Goal: Information Seeking & Learning: Learn about a topic

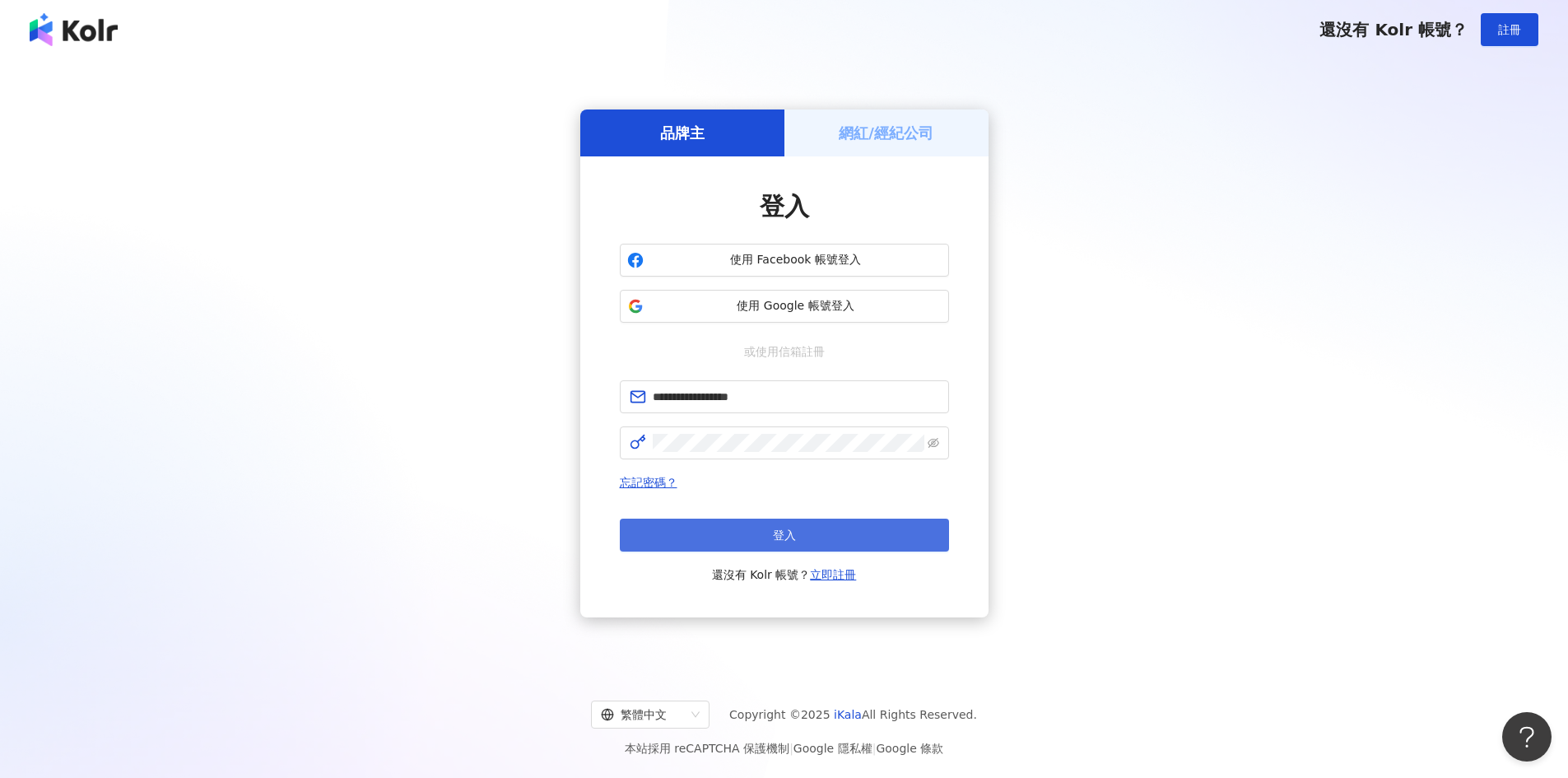
click at [767, 539] on button "登入" at bounding box center [784, 535] width 329 height 33
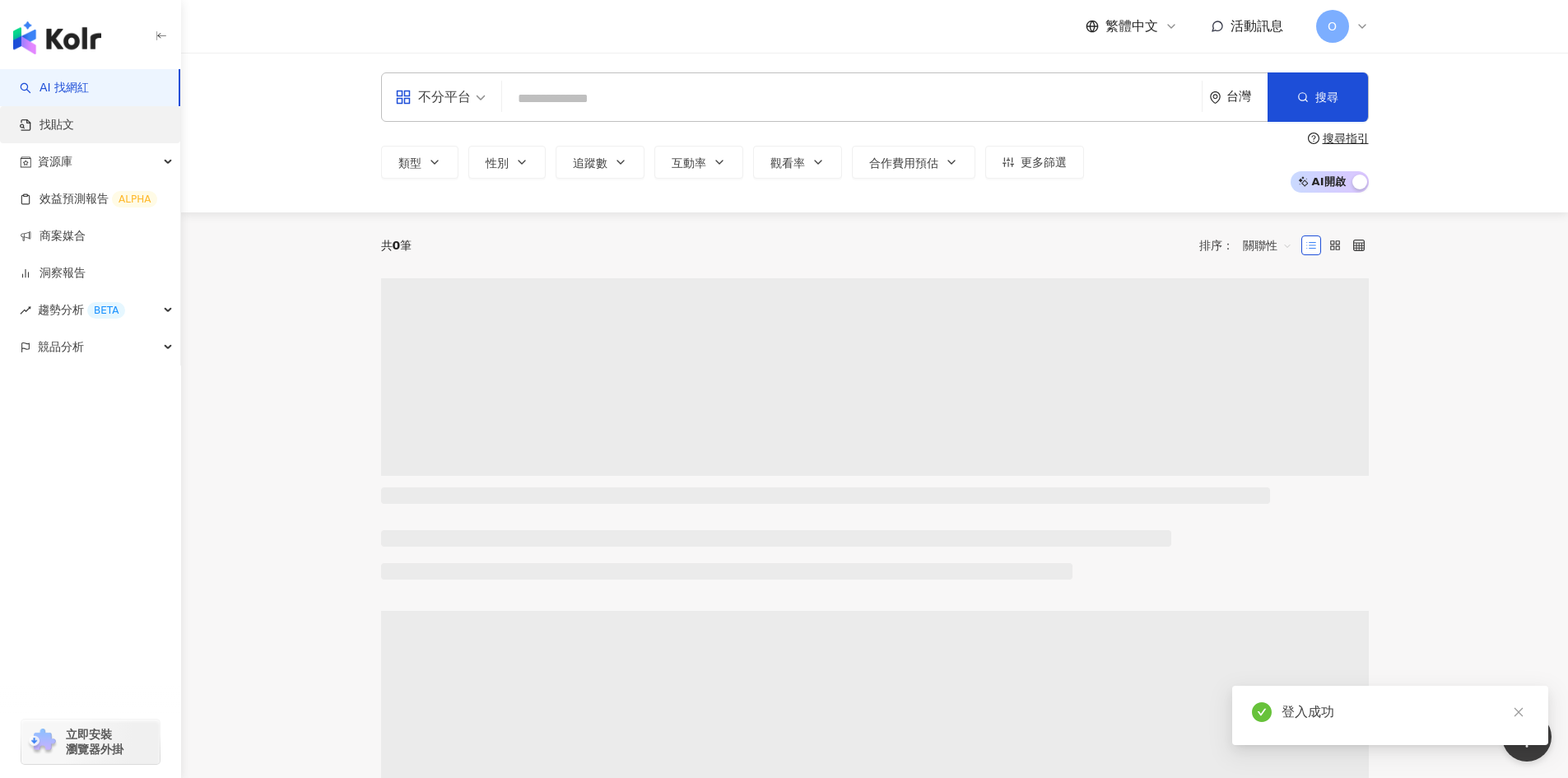
click at [70, 121] on link "找貼文" at bounding box center [47, 125] width 54 height 16
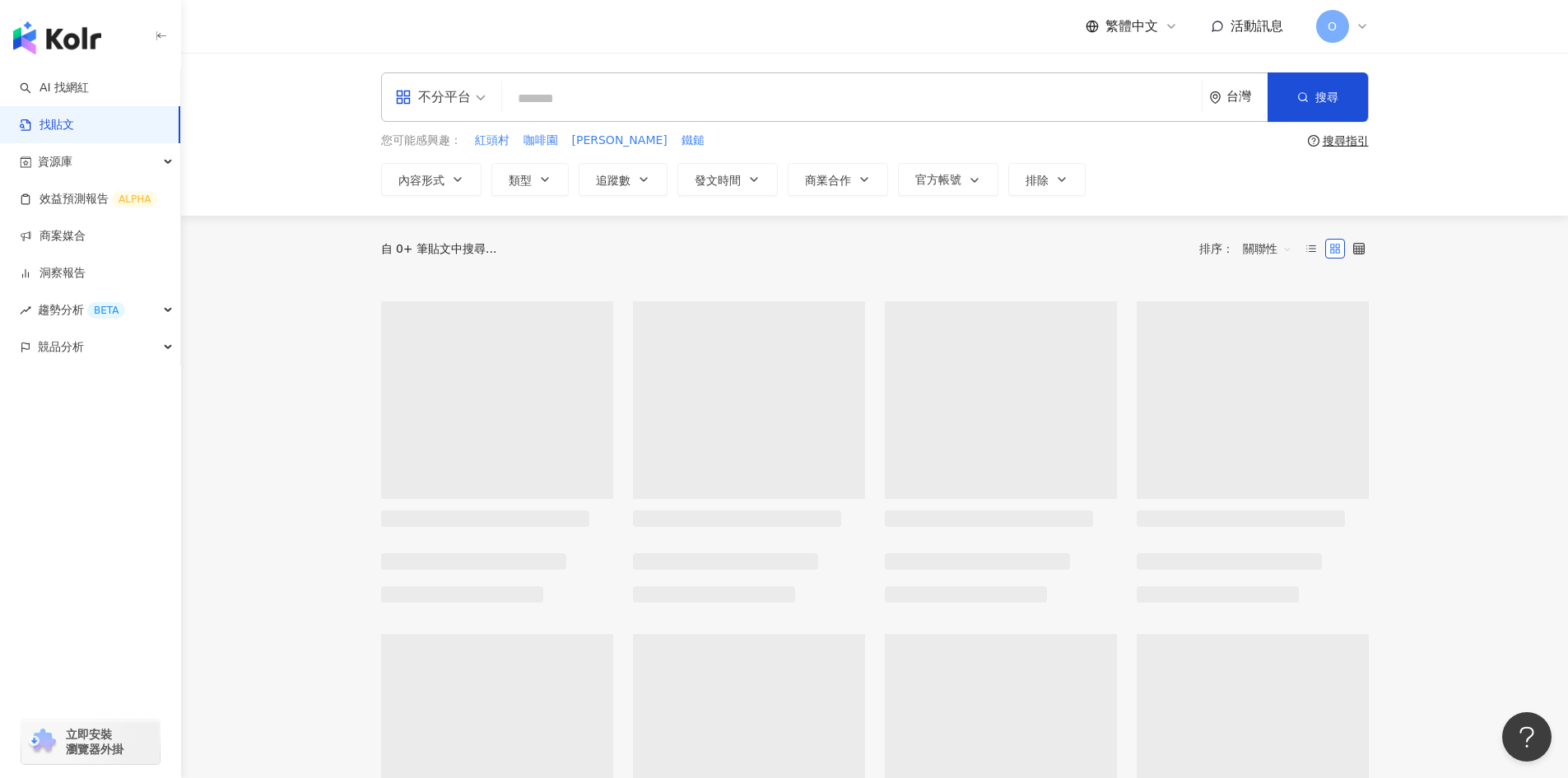
click at [603, 92] on input "search" at bounding box center [851, 98] width 687 height 36
click at [513, 136] on span "亞培心美力3" at bounding box center [507, 141] width 65 height 16
type input "******"
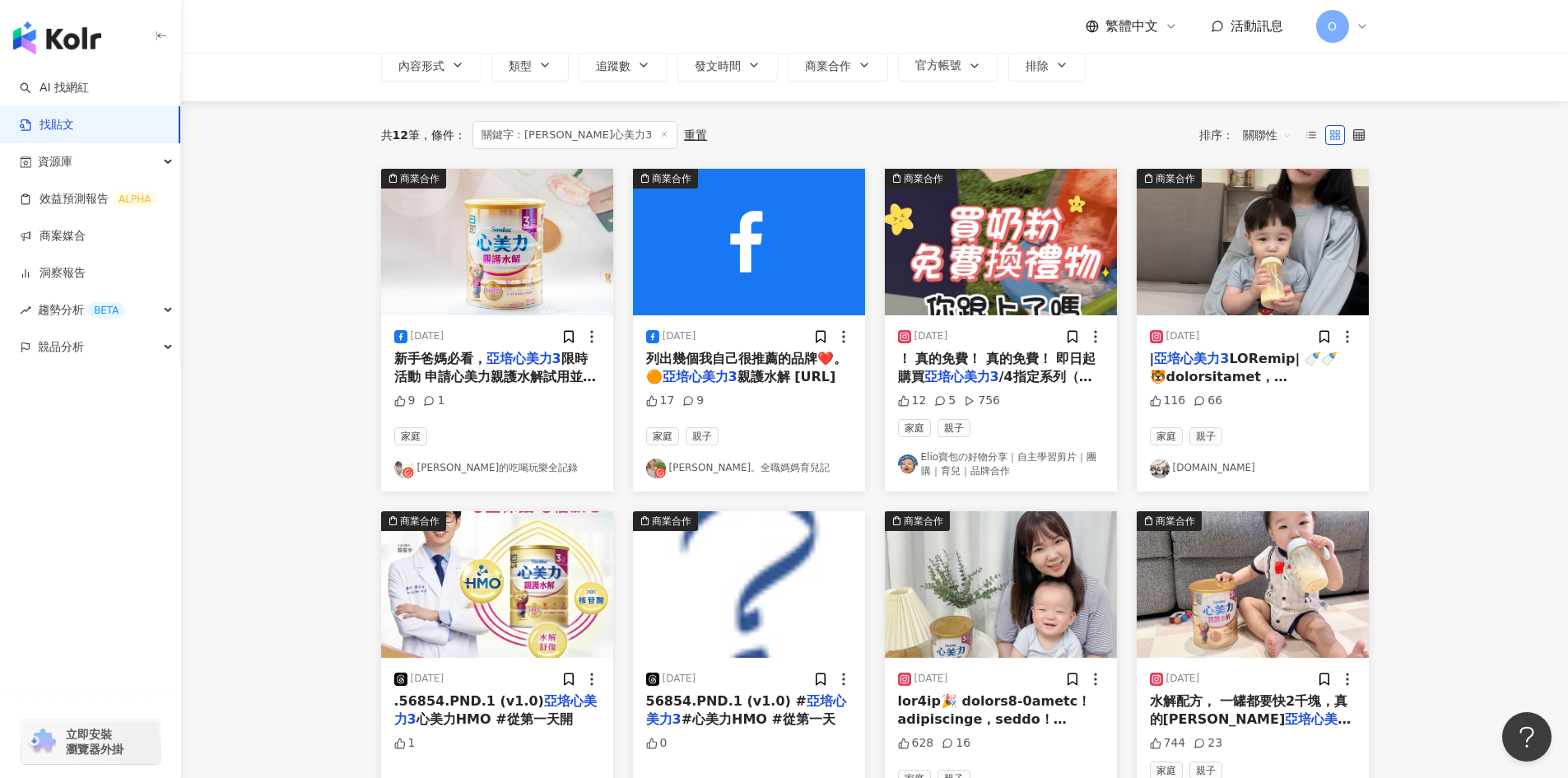
scroll to position [82, 0]
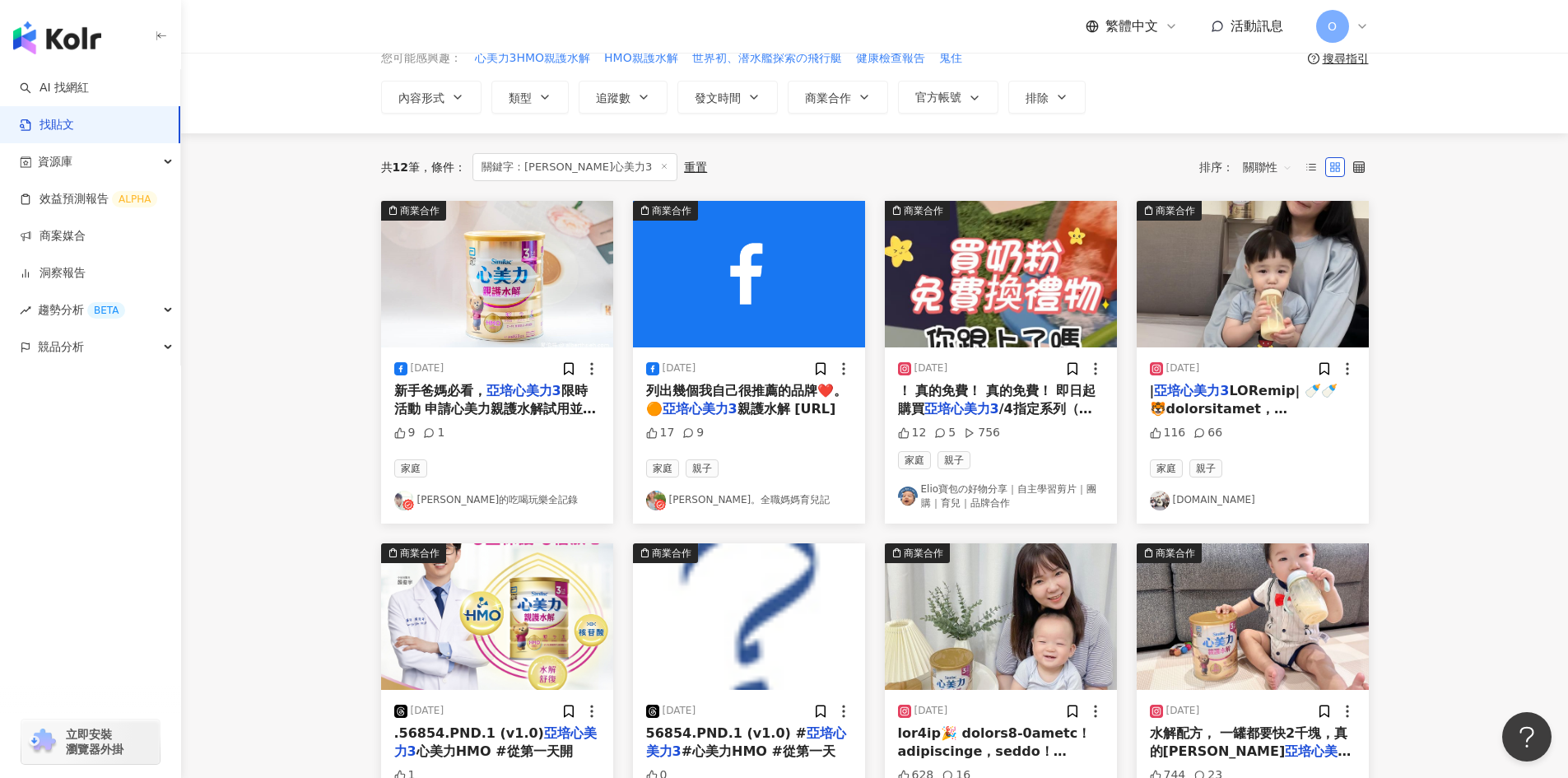
click at [505, 380] on div "[DATE] 新手爸媽必看， 亞培心美力3 限時活動 申請心美力親護水解試用並審核通過者，就有機會獲得「[PERSON_NAME] 不鏽鋼保溫水瓶」，趕快來幫…" at bounding box center [497, 435] width 232 height 176
click at [505, 399] on span "限時活動 申請心美力親護水解試用並審核通過者，就有機會獲得「[PERSON_NAME] 不鏽鋼保溫水瓶」，趕快來幫小嬰兒申請奶粉試喝吧！" at bounding box center [495, 437] width 202 height 108
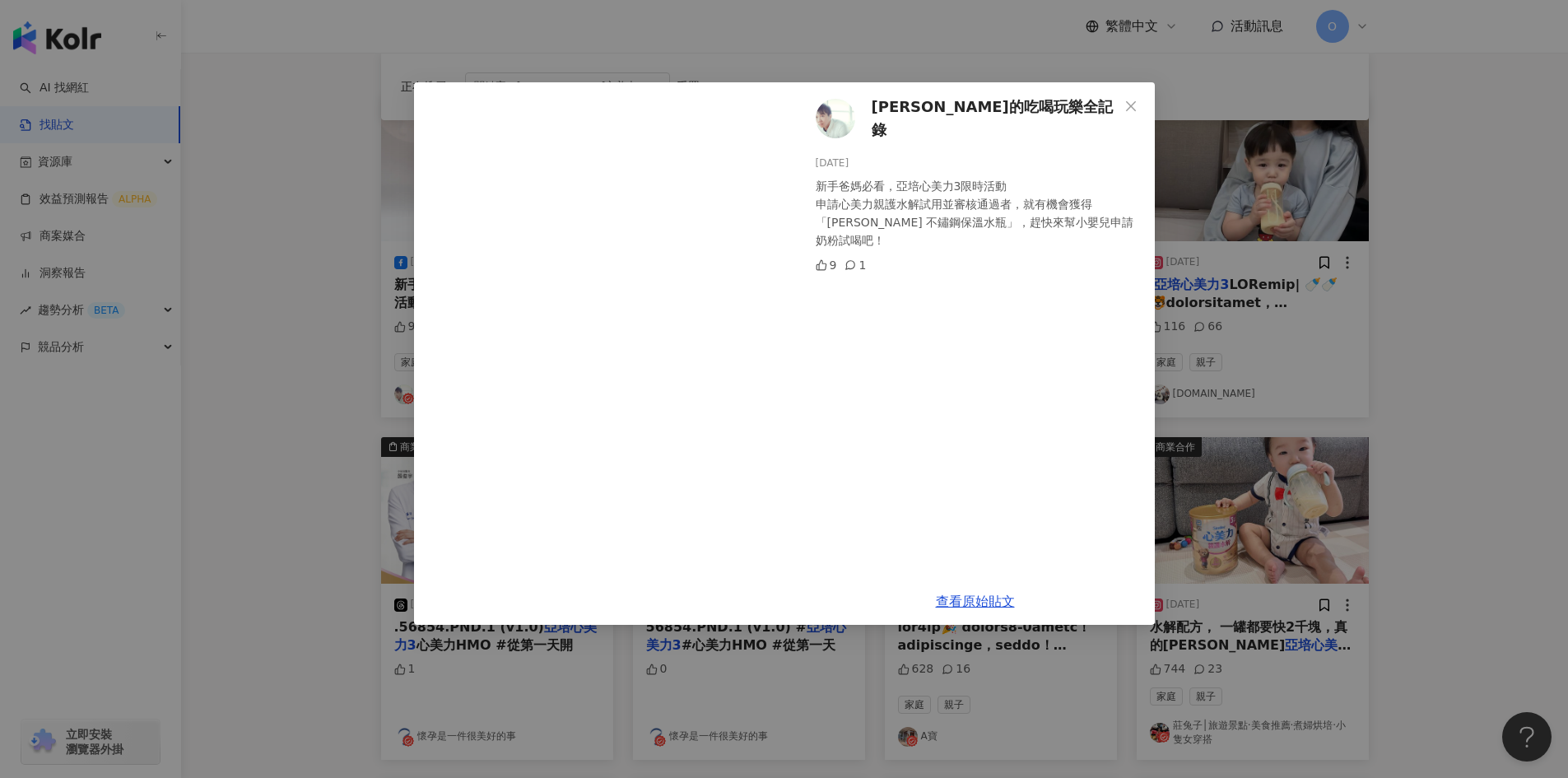
scroll to position [165, 0]
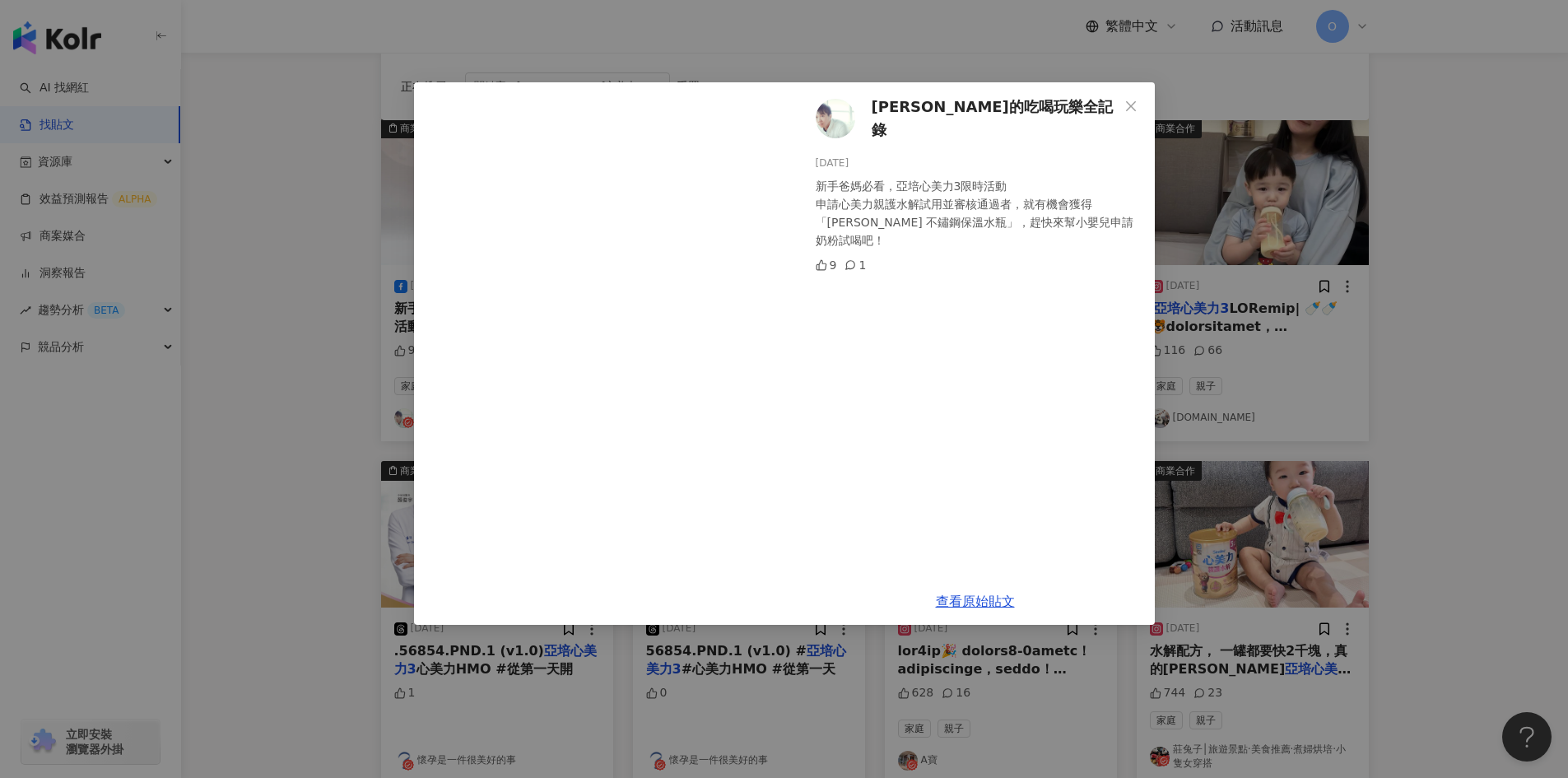
click at [1465, 335] on div "[PERSON_NAME]的吃喝玩樂全記錄 [DATE] 新手爸媽必看，亞培心美力3限時活動 申請心美力親護水解試用並審核通過者，就有機會獲得「[PERSON…" at bounding box center [784, 389] width 1568 height 778
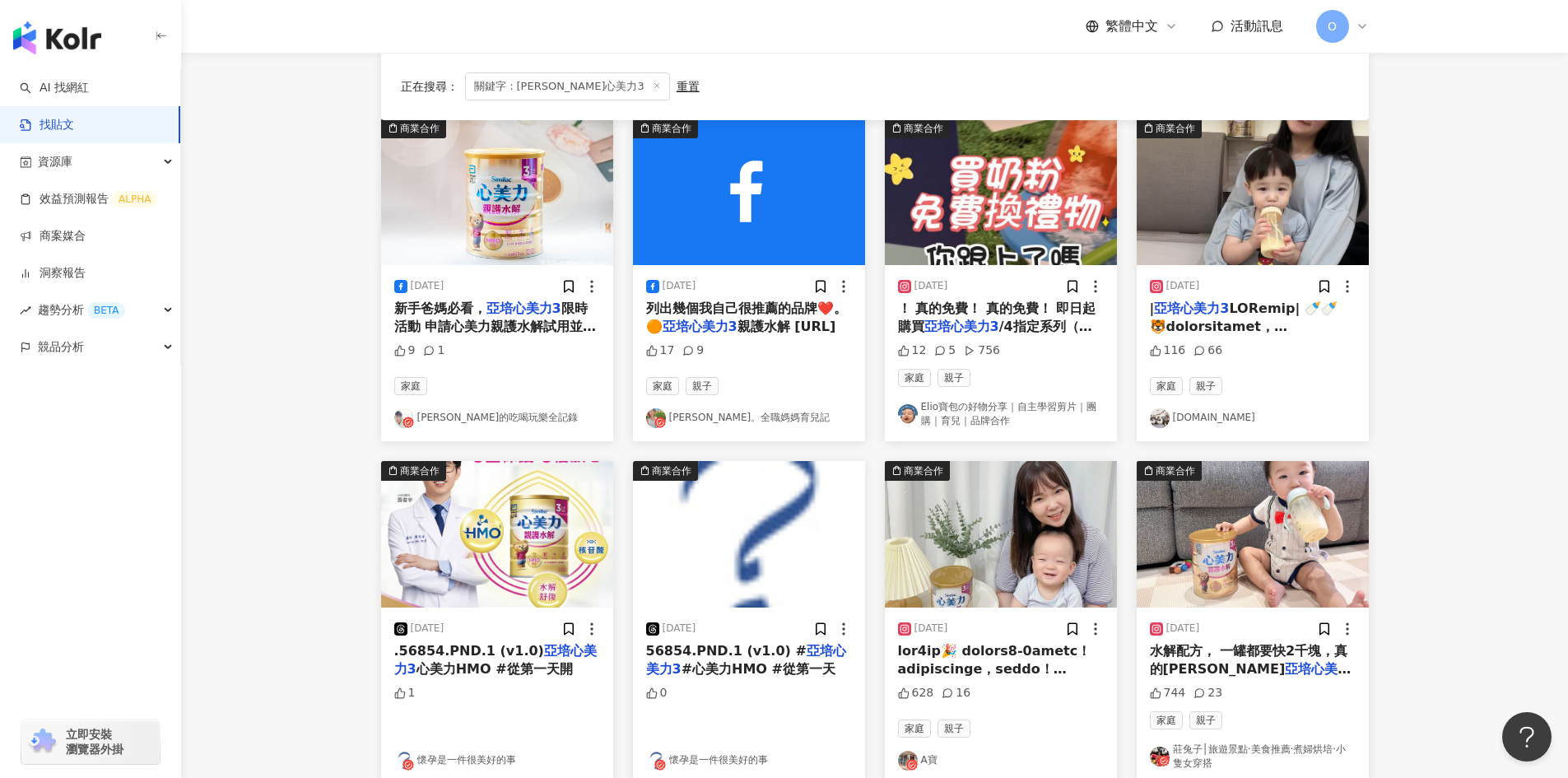
click at [1006, 324] on span "/4指定系列（含經典/[PERSON_NAME]" at bounding box center [995, 335] width 194 height 34
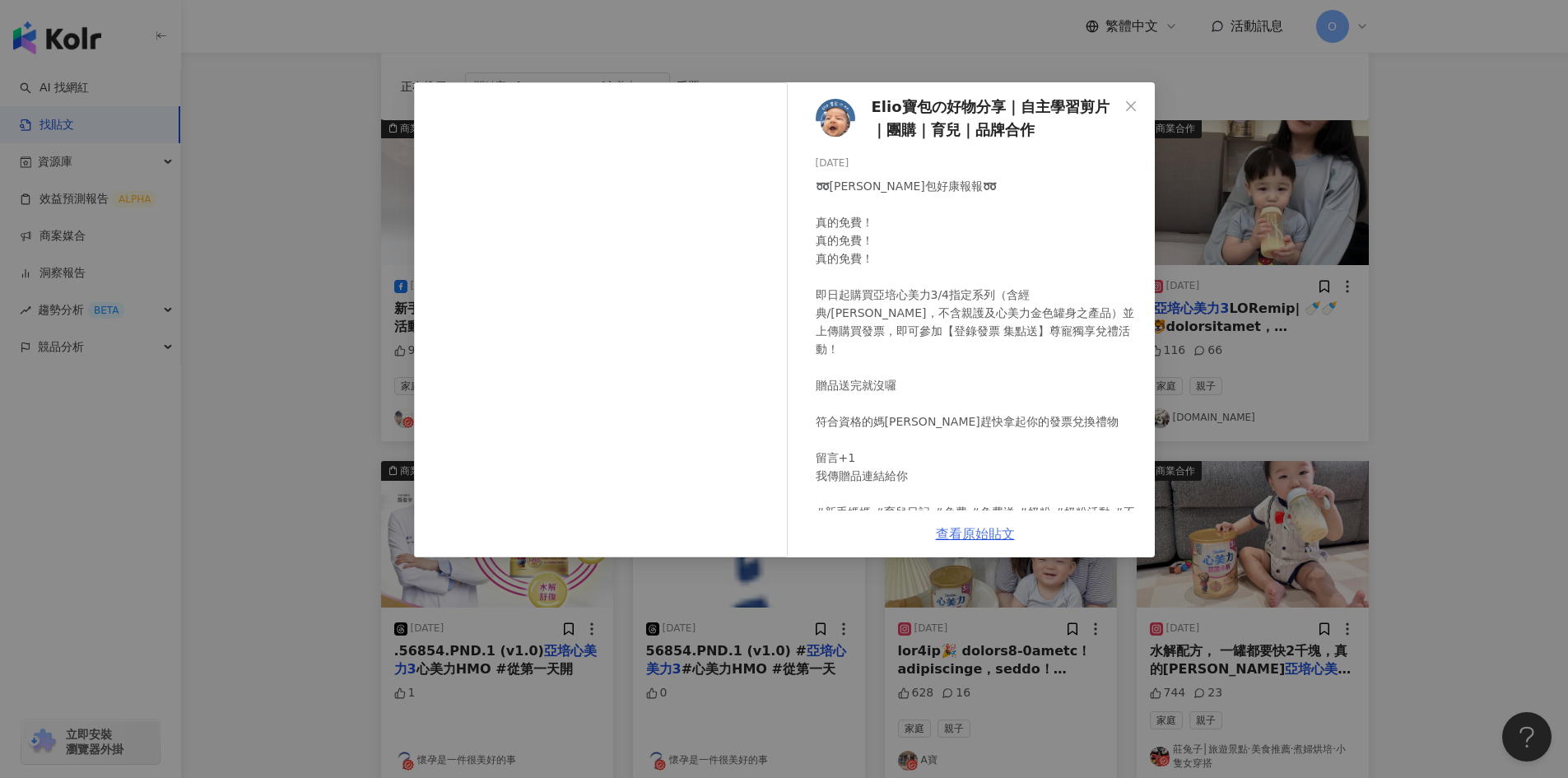
click at [969, 528] on link "查看原始貼文" at bounding box center [976, 533] width 79 height 16
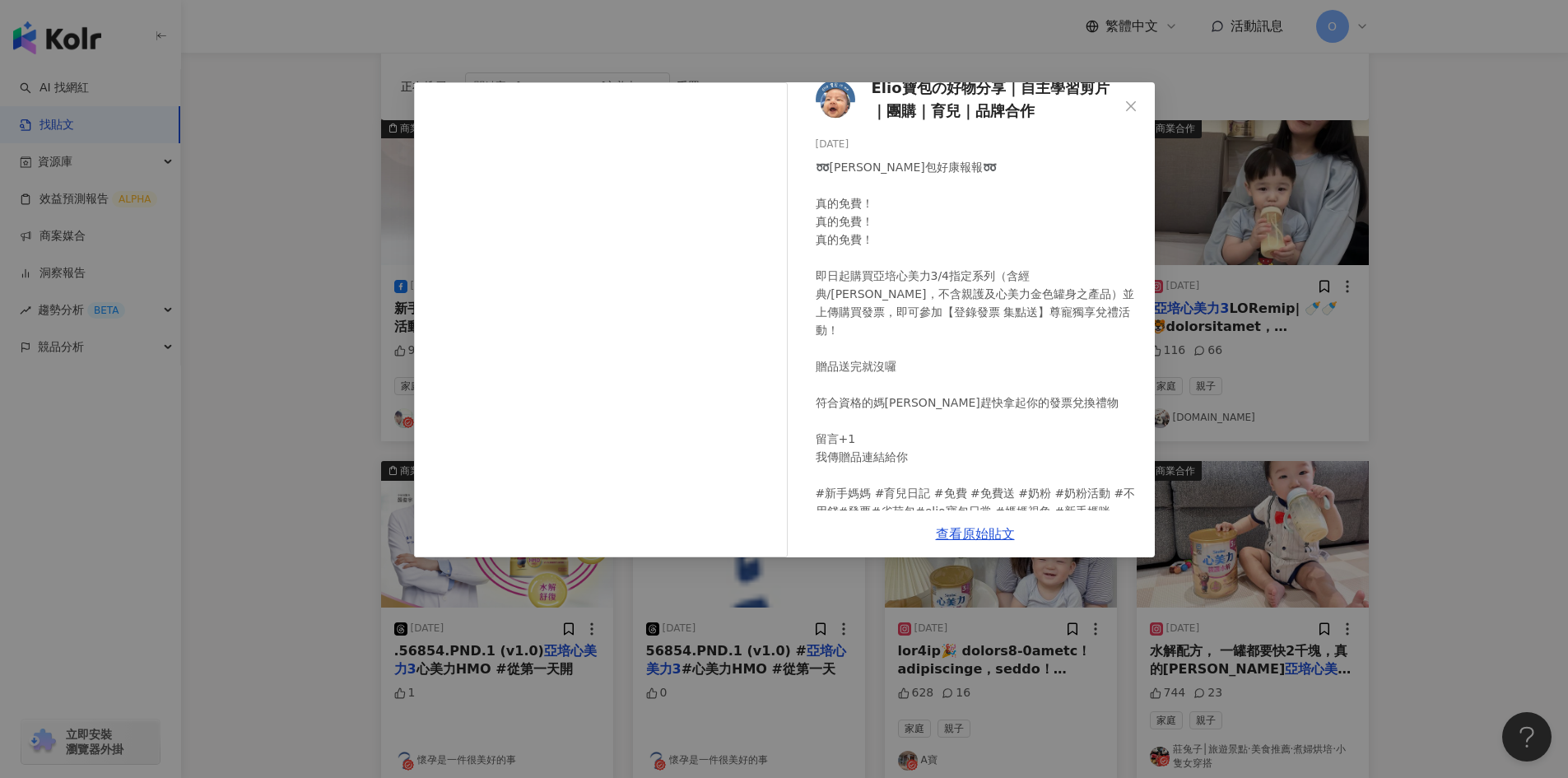
scroll to position [36, 0]
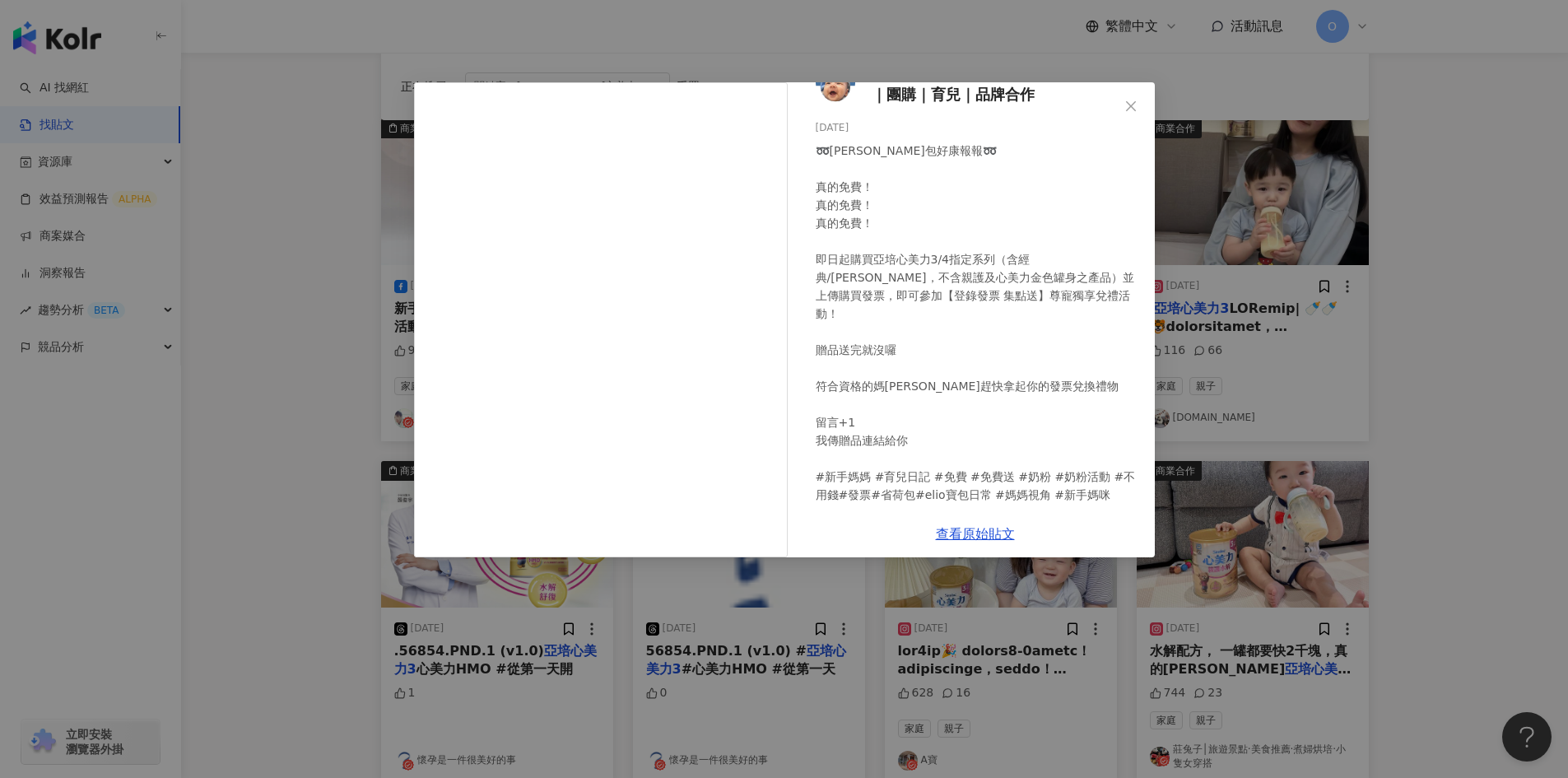
click at [1441, 273] on div "Elio寶包の好物分享｜自主學習剪片｜團購｜育兒｜品牌合作 [DATE] ➿Elio寶包好康報報➿ 真的免費！ 真的免費！ 真的免費！ 即日起購買亞培心美力3…" at bounding box center [784, 389] width 1568 height 778
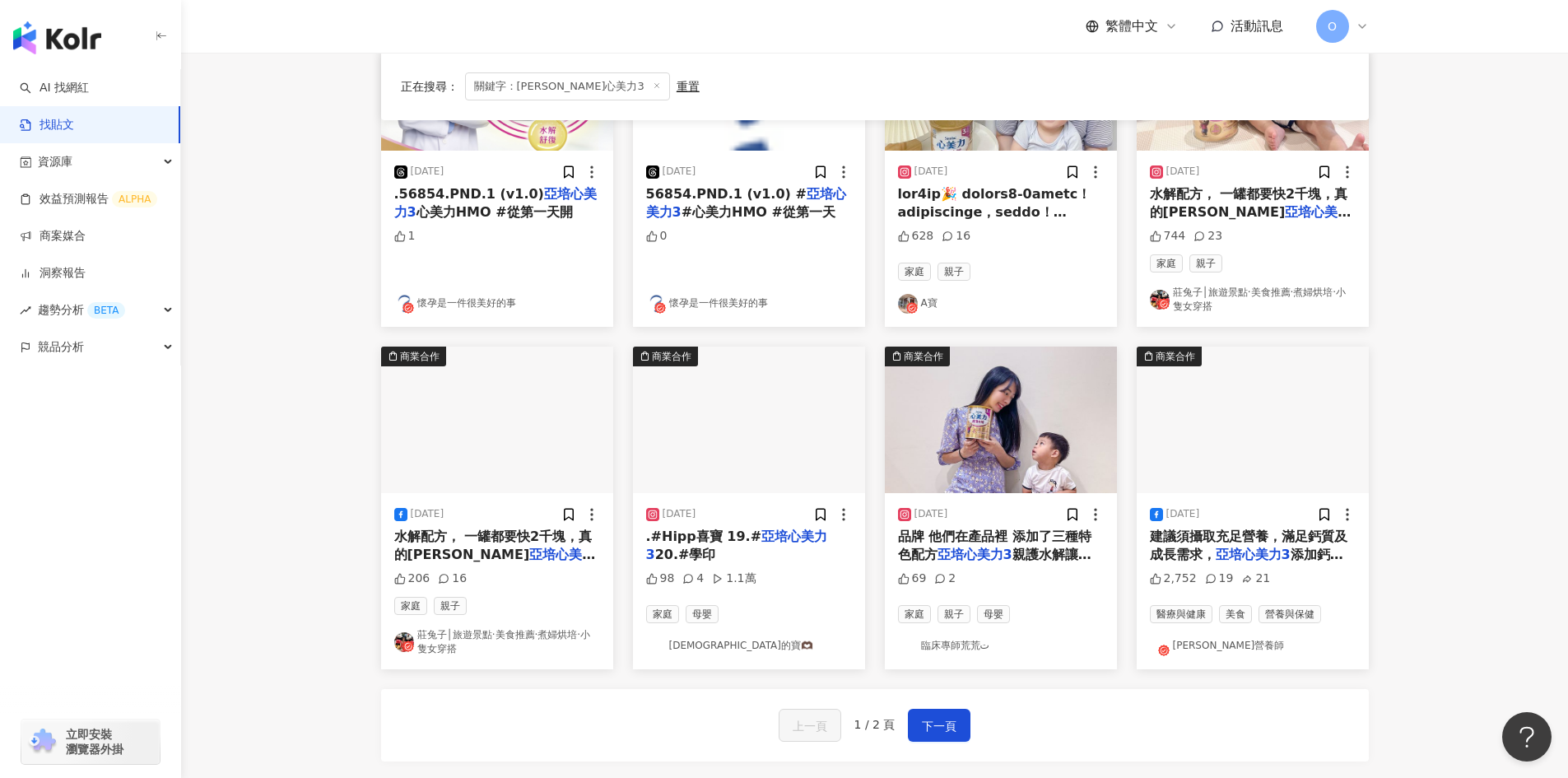
scroll to position [658, 0]
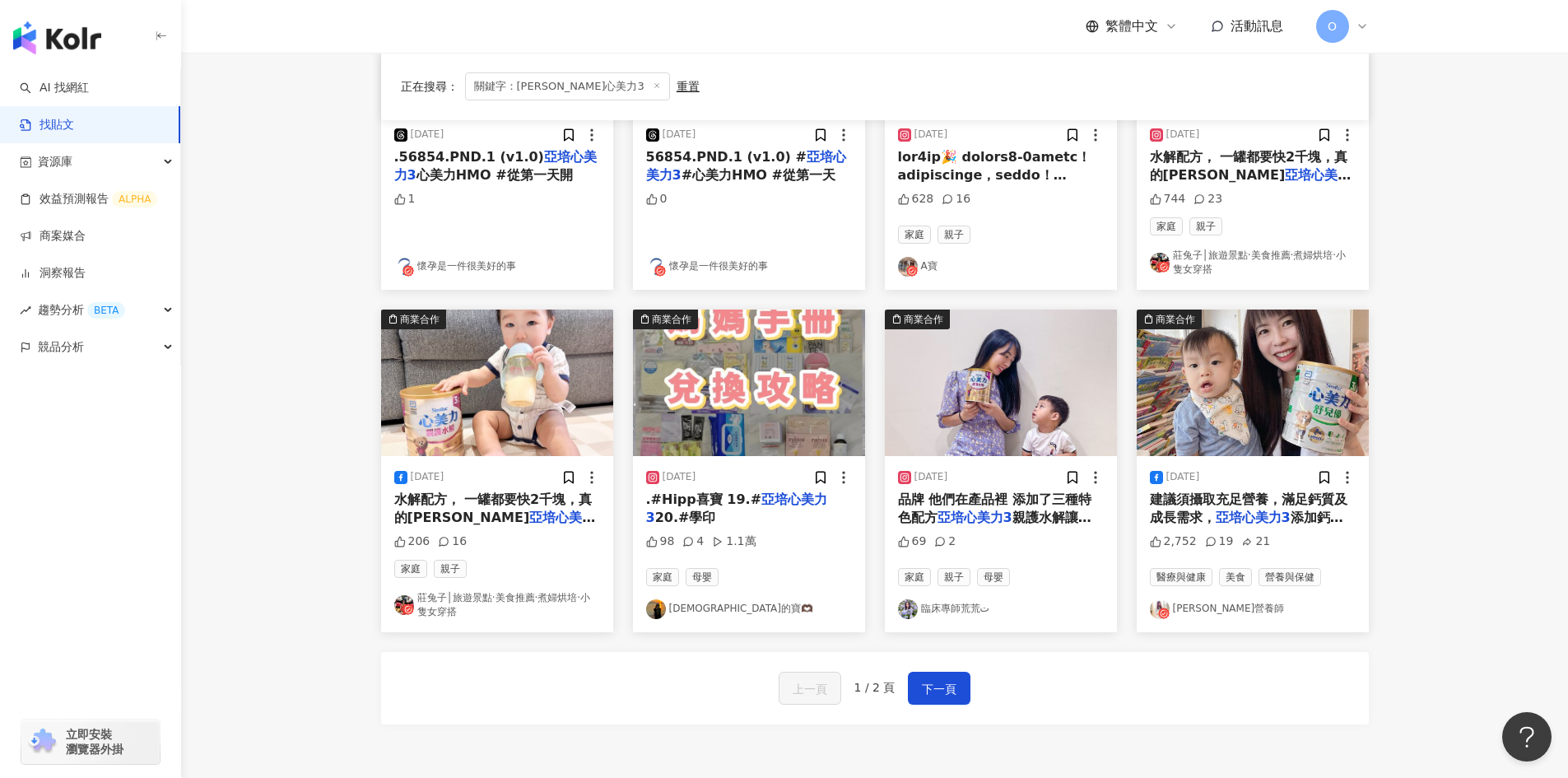
click at [719, 493] on span ".#𝗛𝗶𝗽𝗽喜寶 𝟭𝟵.#" at bounding box center [704, 499] width 116 height 16
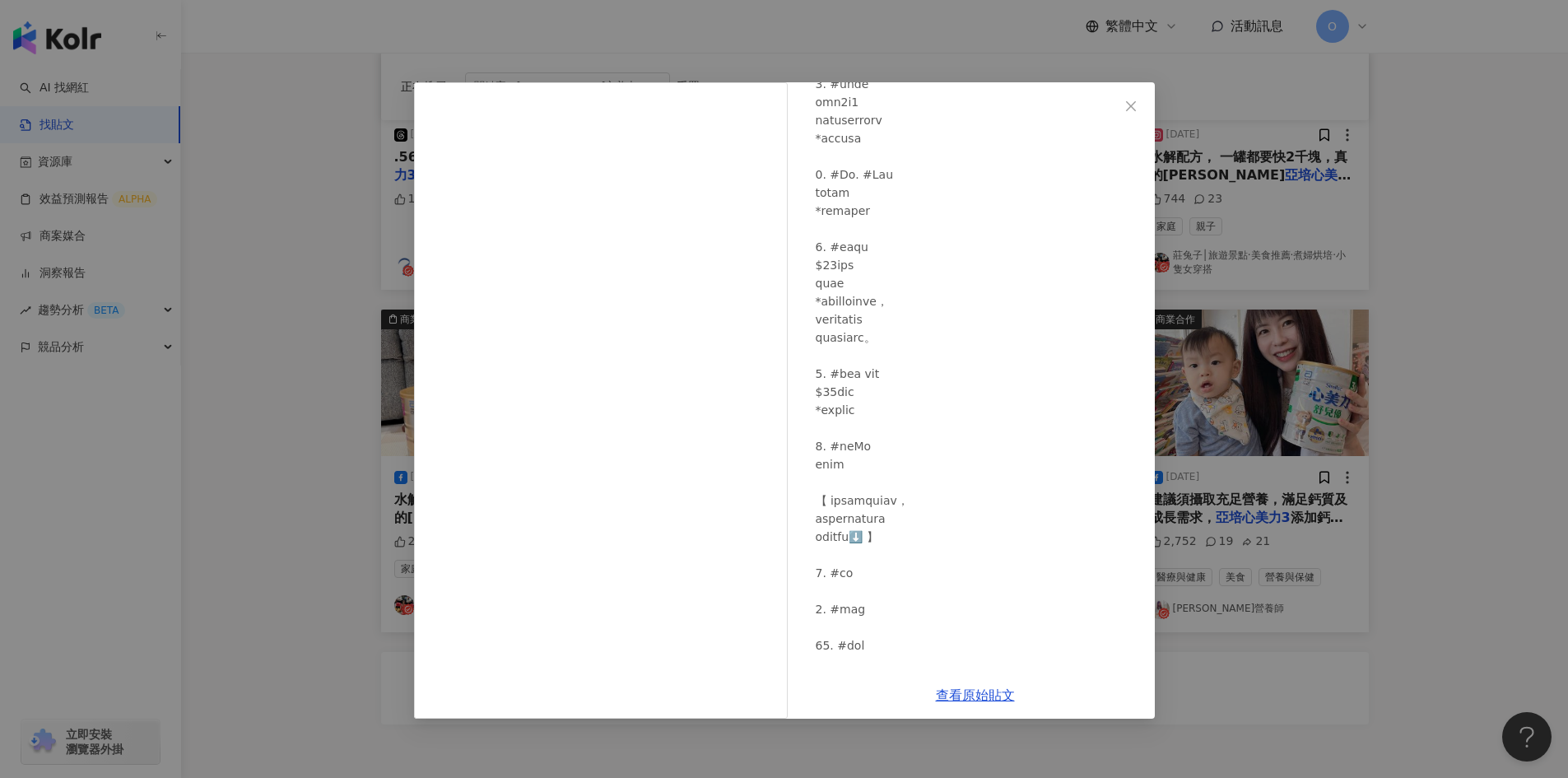
scroll to position [823, 0]
click at [1420, 269] on div "保經的寶🫶🏿 [DATE] 98 4 1.1萬 查看原始貼文" at bounding box center [784, 389] width 1568 height 778
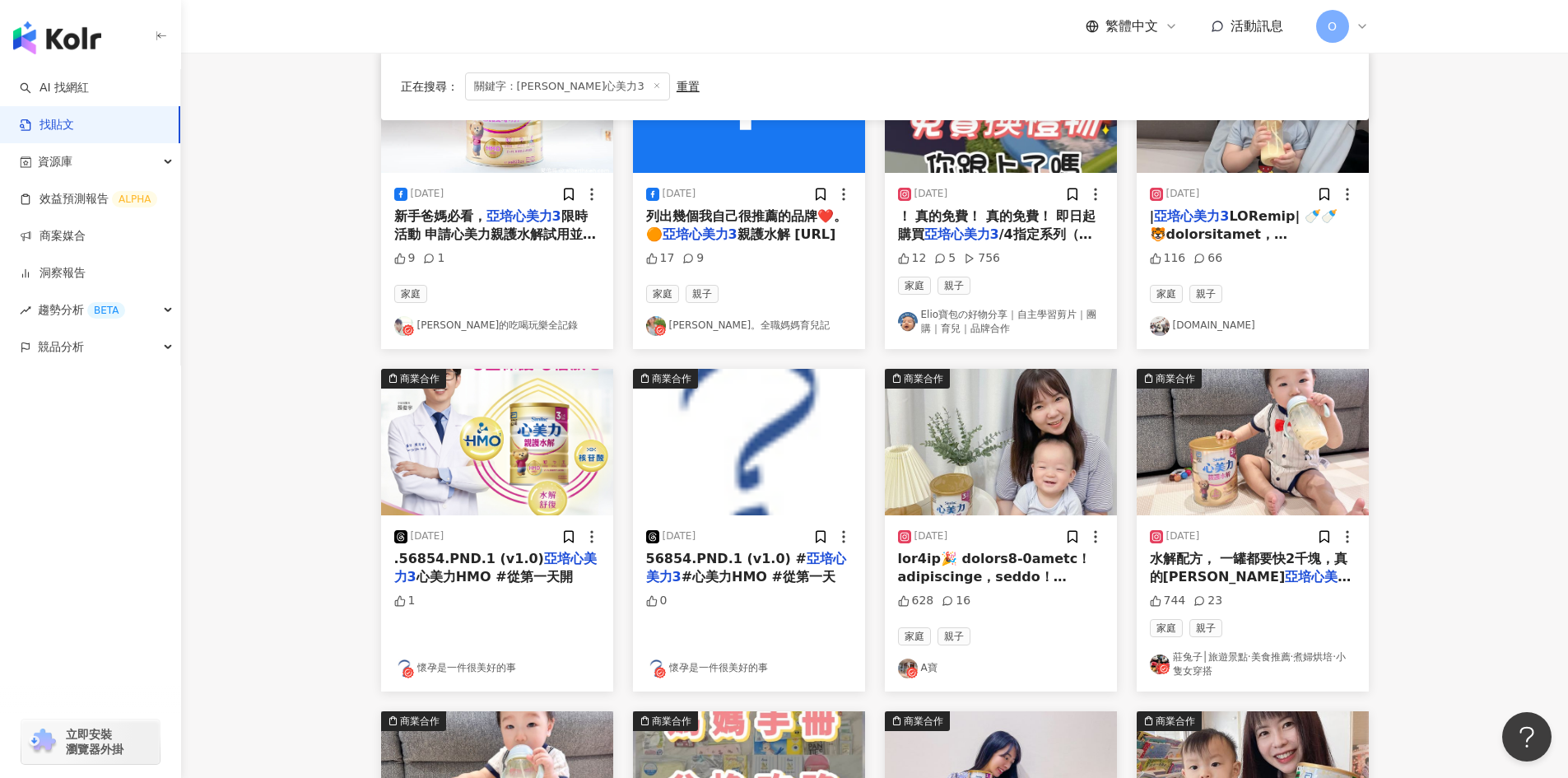
scroll to position [247, 0]
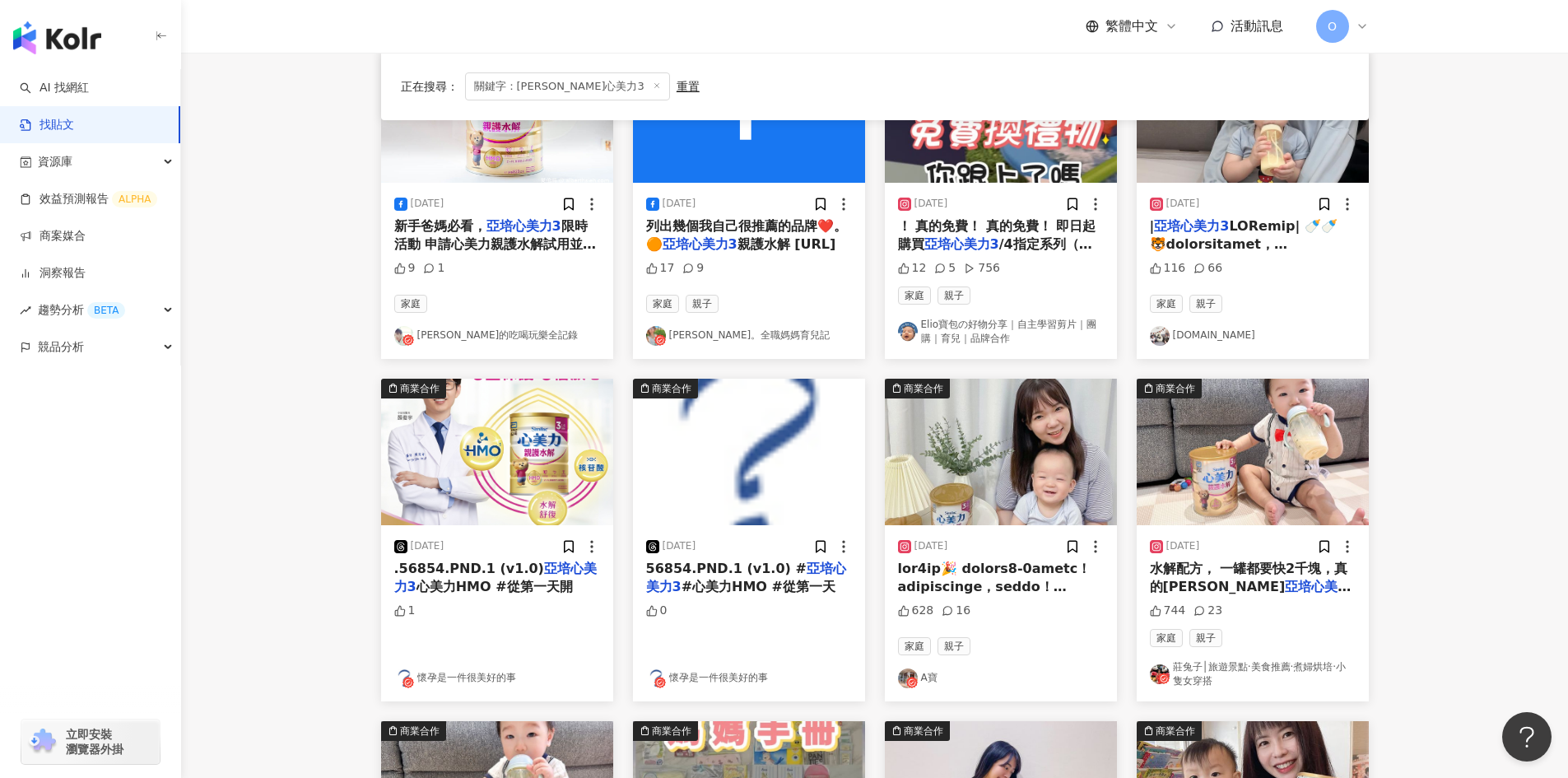
click at [735, 446] on img "button" at bounding box center [749, 452] width 232 height 146
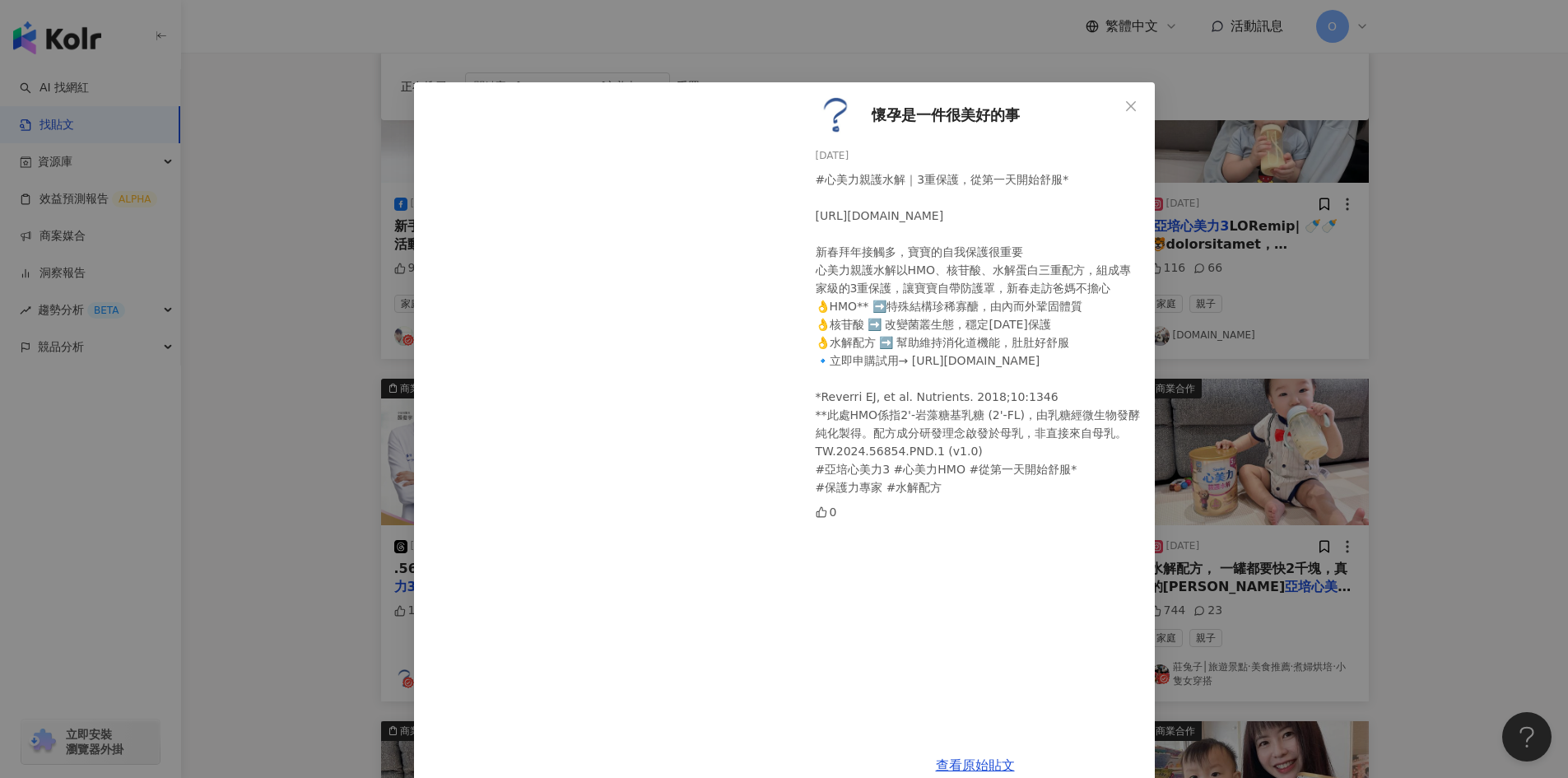
click at [1516, 253] on div "懷孕是一件很美好的事 [DATE] #心美力親護水解｜3重保護，從第一天開始舒服* [URL][DOMAIN_NAME] ​ 新春拜年接觸多，寶寶的自我保護很…" at bounding box center [784, 389] width 1568 height 778
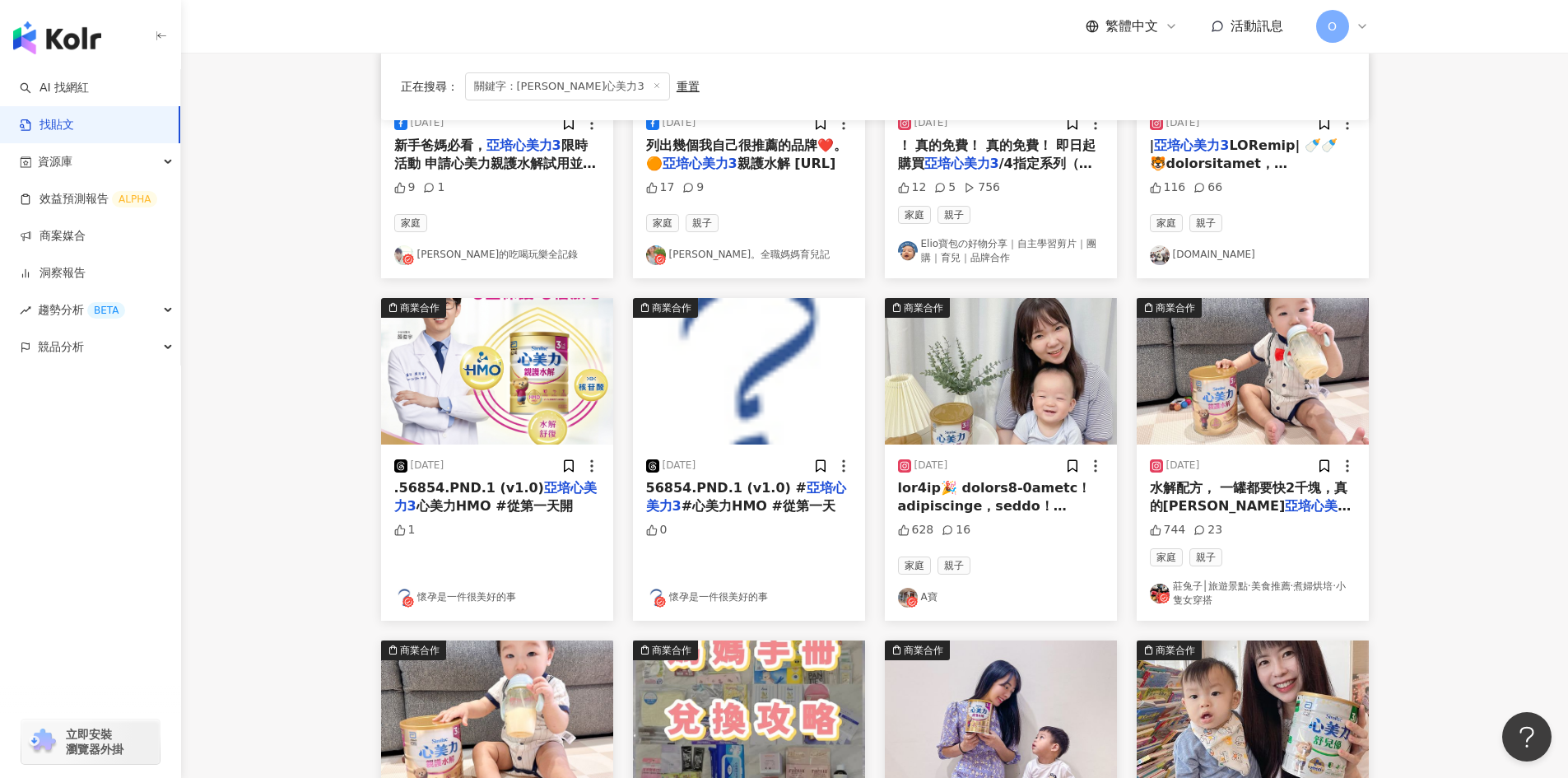
scroll to position [329, 0]
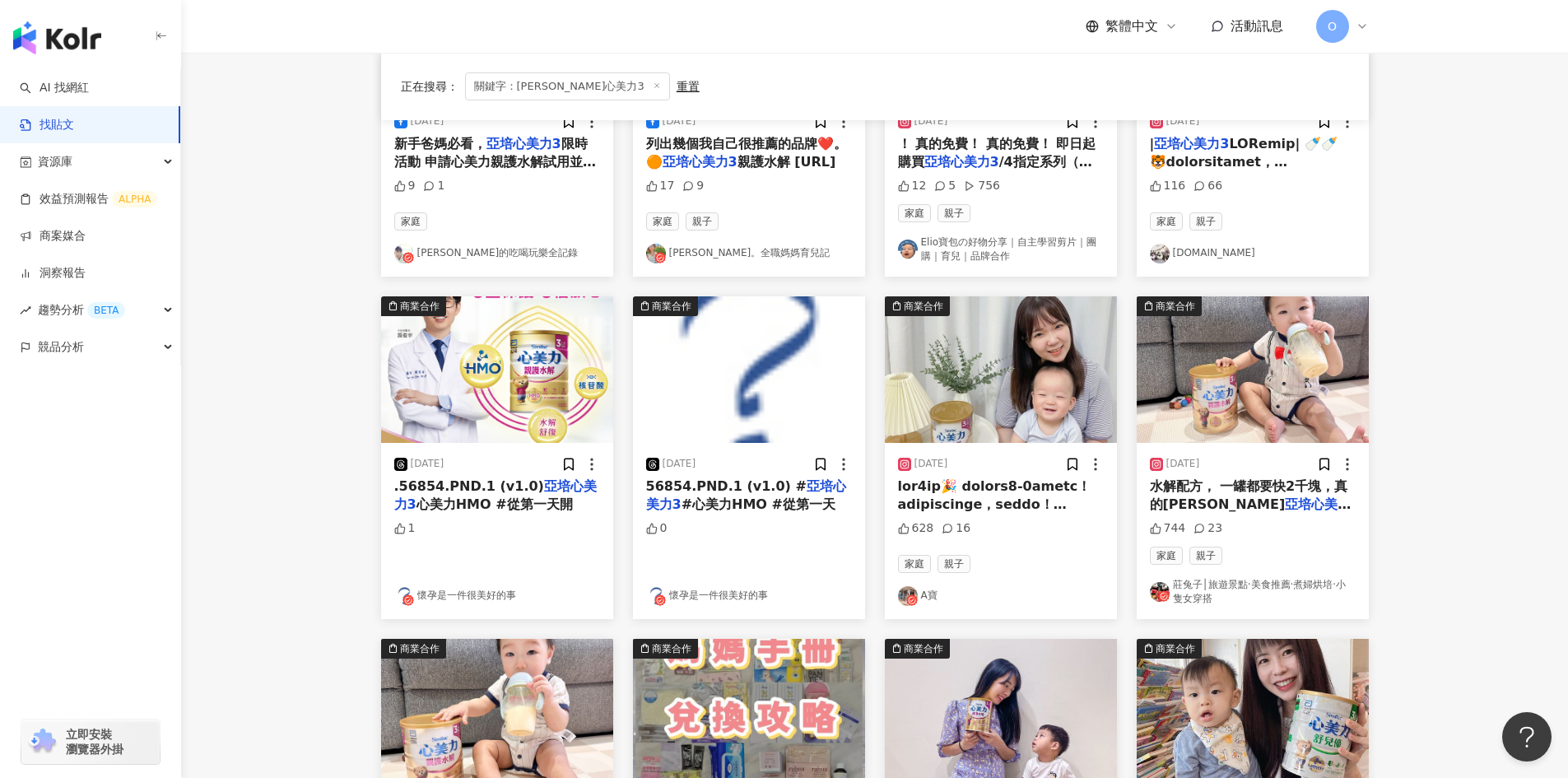
click at [1004, 350] on img "button" at bounding box center [1001, 369] width 232 height 146
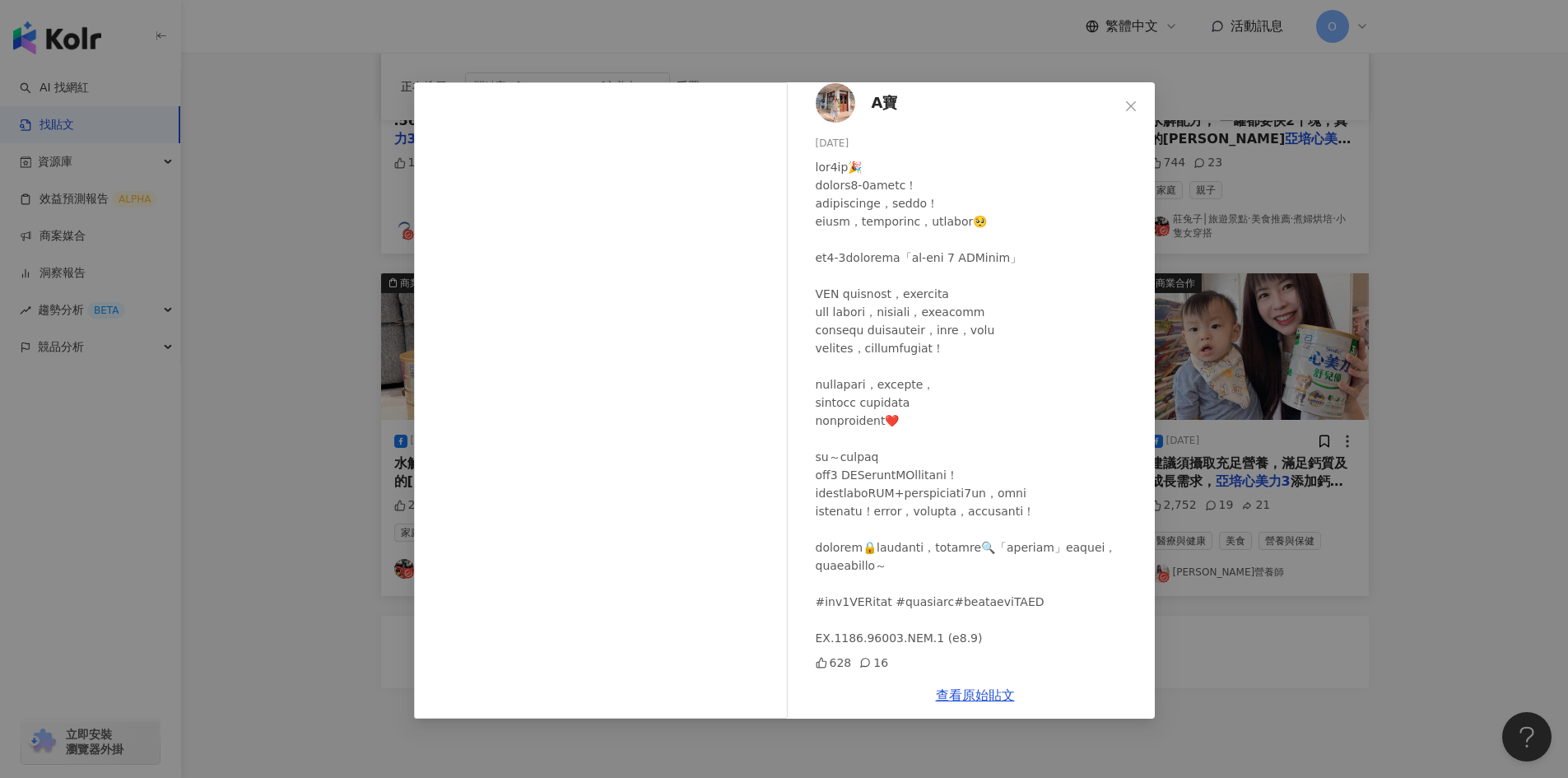
scroll to position [741, 0]
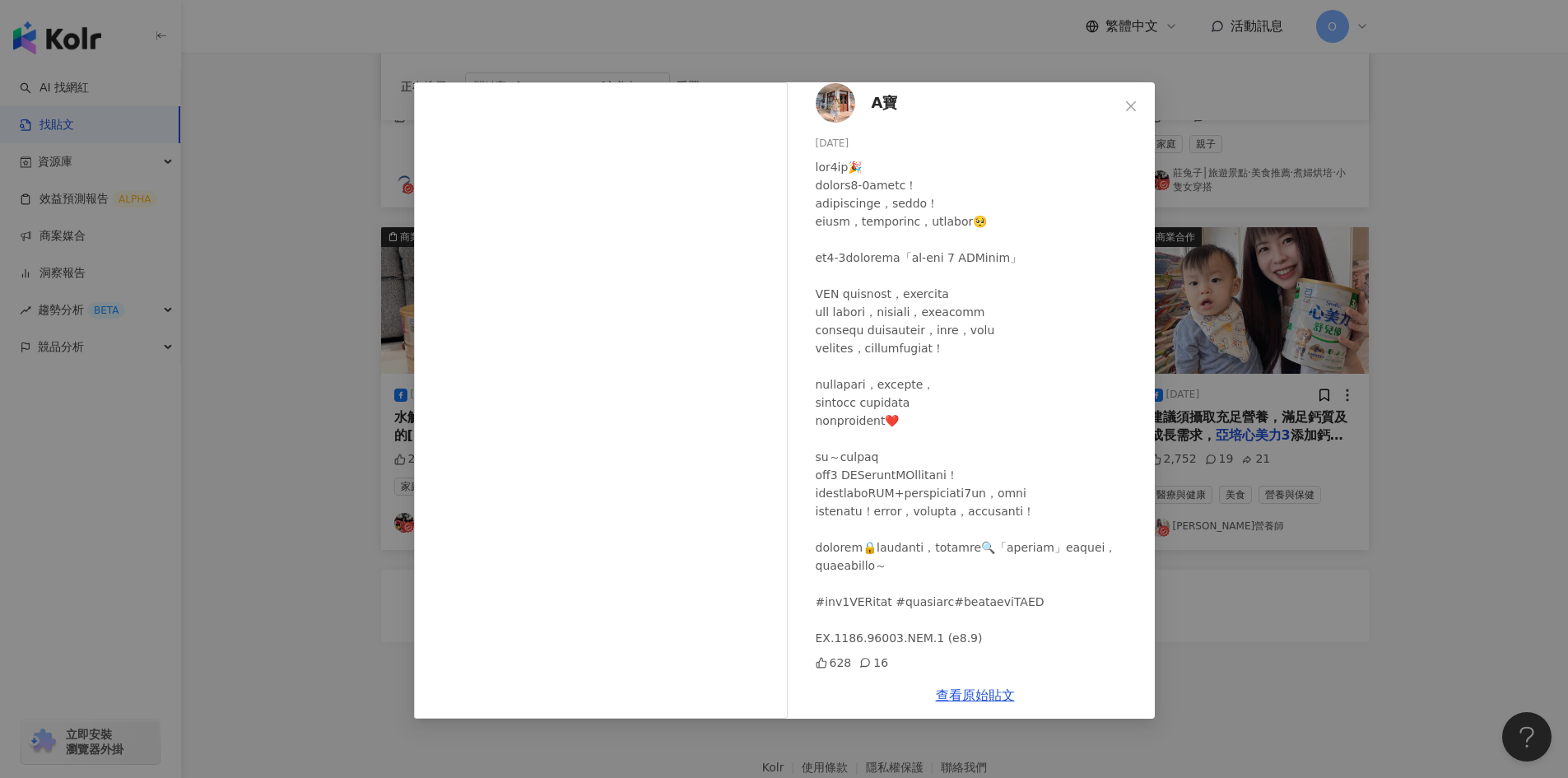
click at [1491, 311] on div "A寶 [DATE] 628 16 查看原始貼文" at bounding box center [784, 389] width 1568 height 778
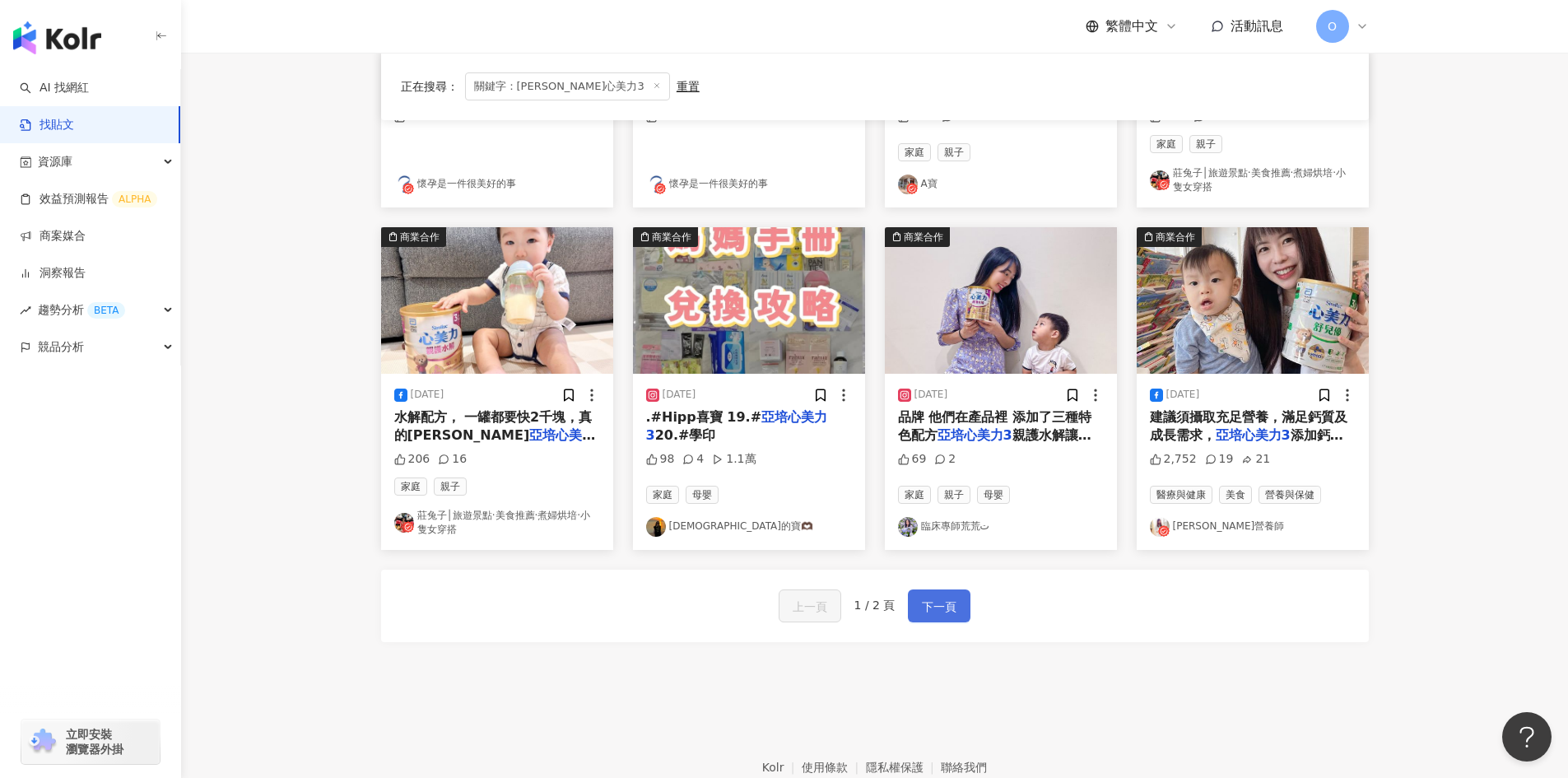
click at [925, 602] on span "下一頁" at bounding box center [939, 607] width 35 height 20
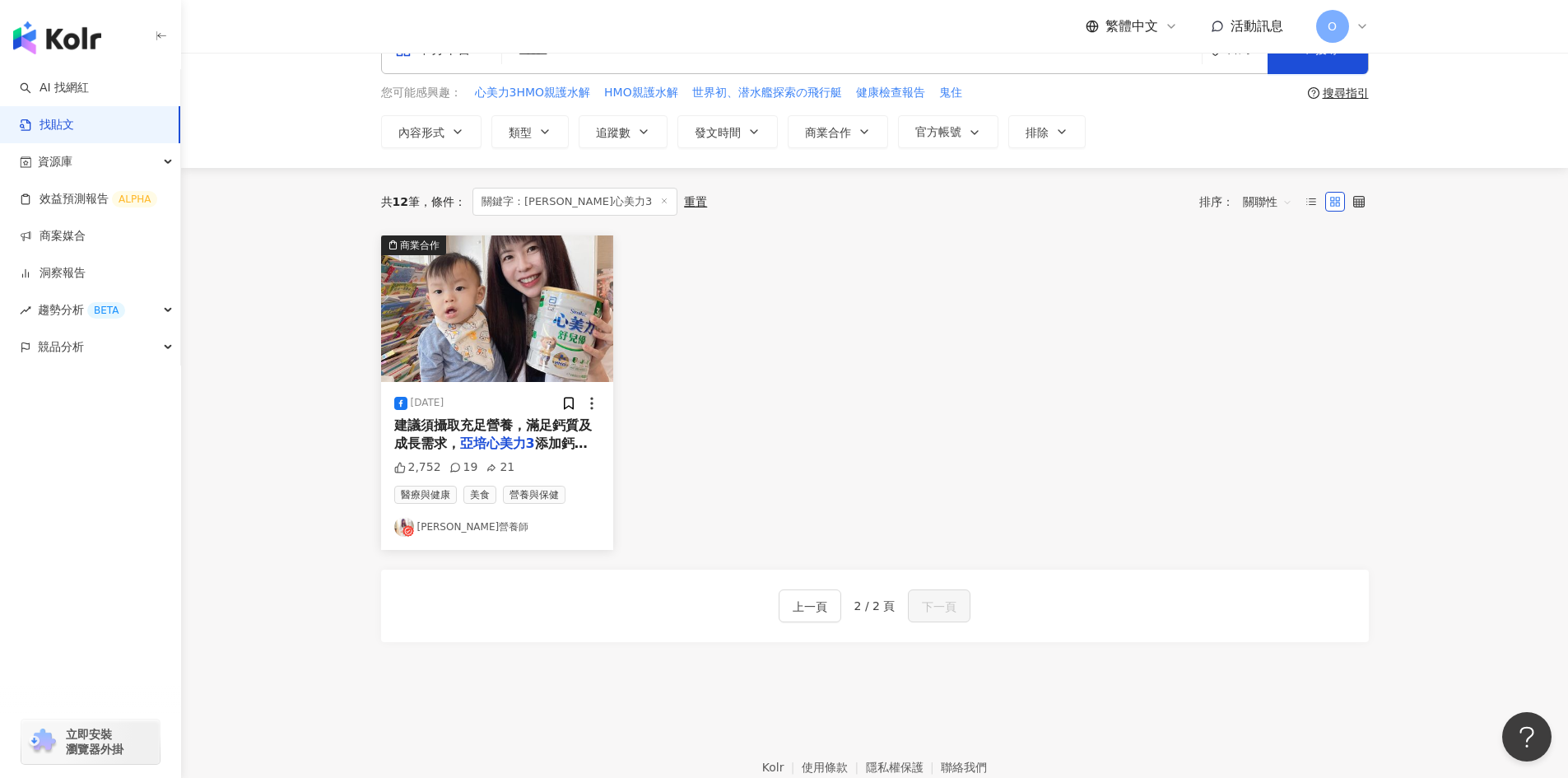
scroll to position [0, 0]
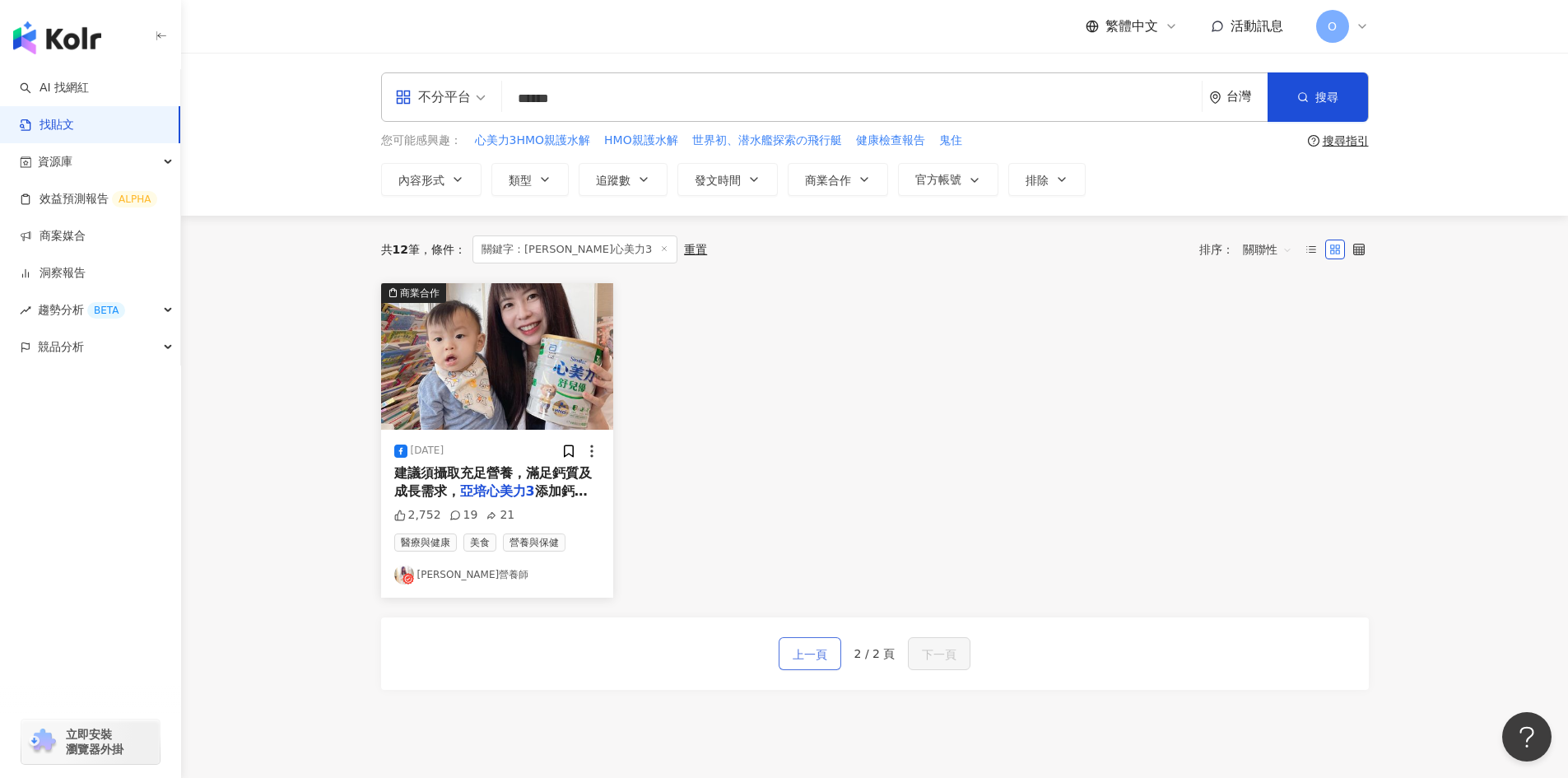
click at [810, 652] on span "上一頁" at bounding box center [810, 655] width 35 height 20
